Goal: Task Accomplishment & Management: Manage account settings

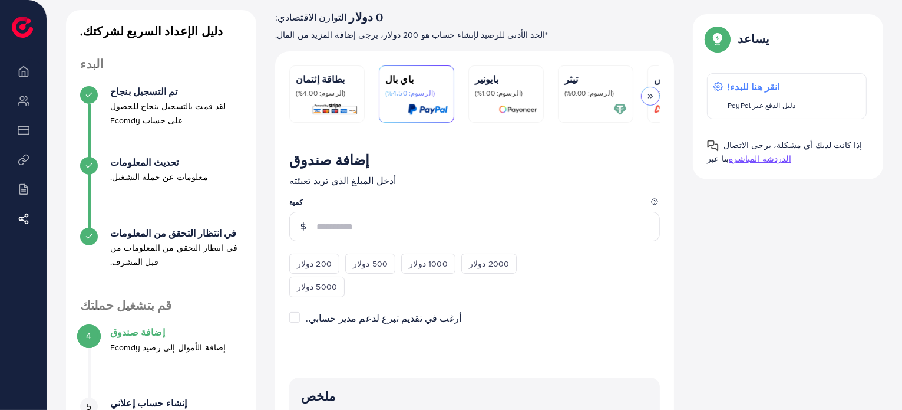
scroll to position [59, 0]
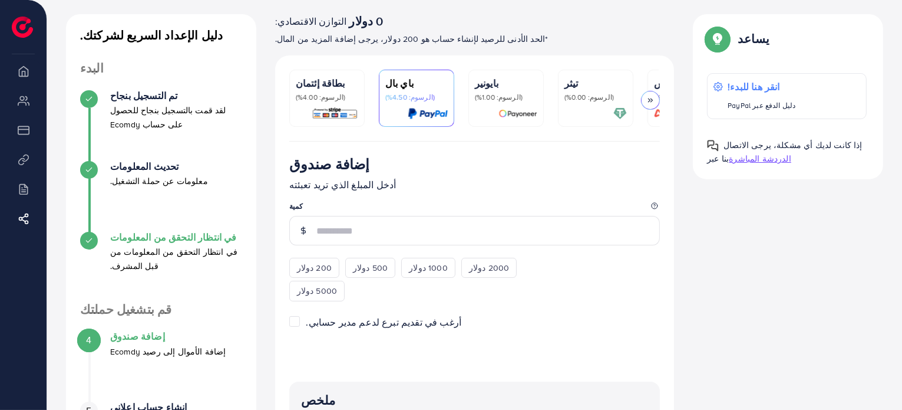
click at [188, 236] on font "في انتظار التحقق من المعلومات" at bounding box center [173, 236] width 127 height 13
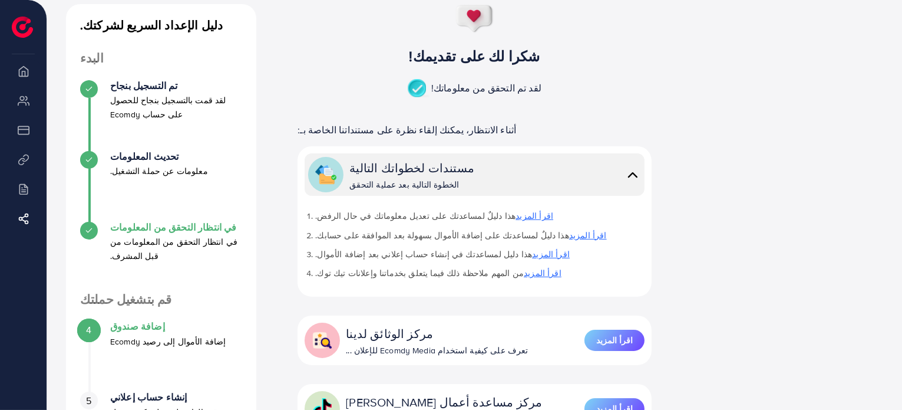
scroll to position [68, 0]
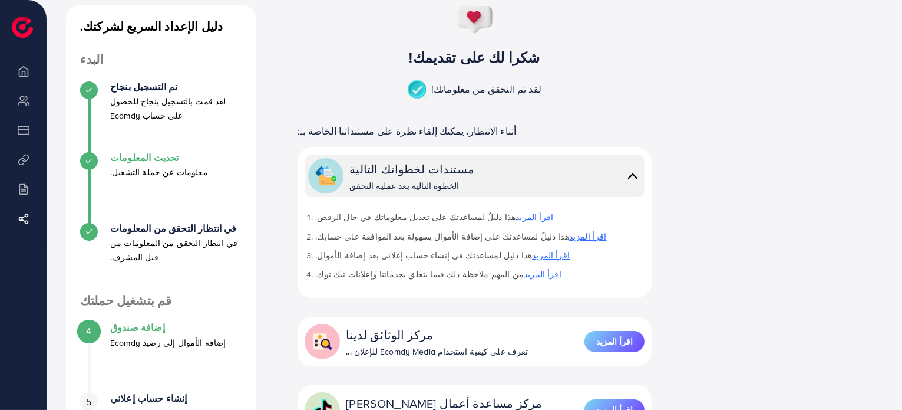
click at [150, 167] on font "معلومات عن حملة التشغيل." at bounding box center [159, 172] width 98 height 12
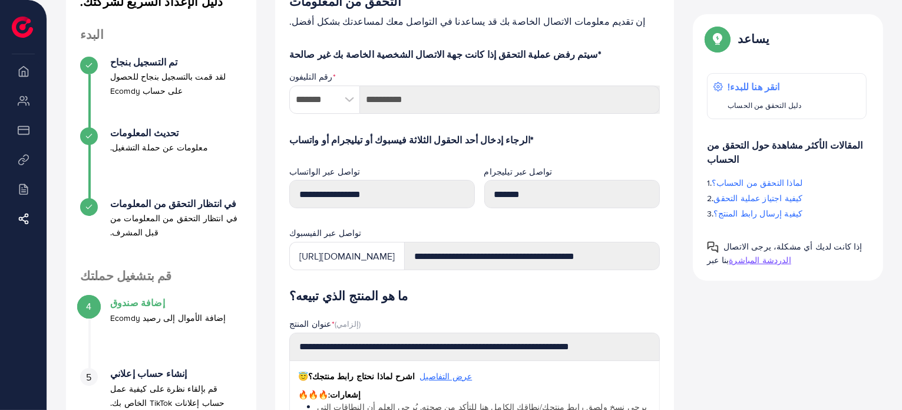
scroll to position [236, 0]
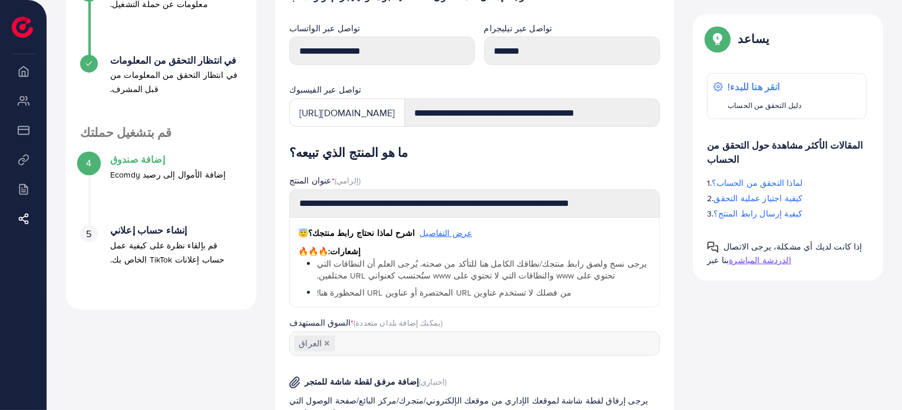
click at [153, 164] on font "إضافة صندوق" at bounding box center [137, 159] width 55 height 13
